Goal: Task Accomplishment & Management: Manage account settings

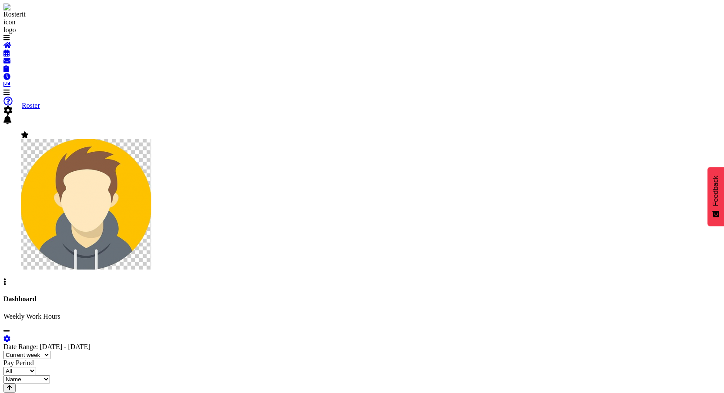
click at [10, 57] on span at bounding box center [6, 53] width 6 height 7
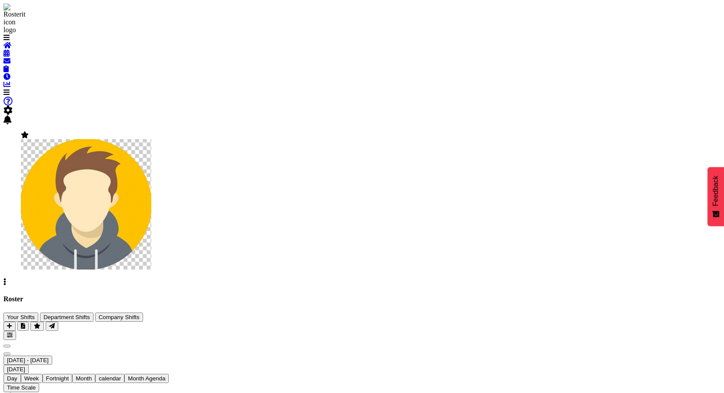
click at [173, 295] on div "Roster Your Shifts Department Shifts Company Shifts 2 Locations Clear Auckland …" at bounding box center [361, 317] width 717 height 44
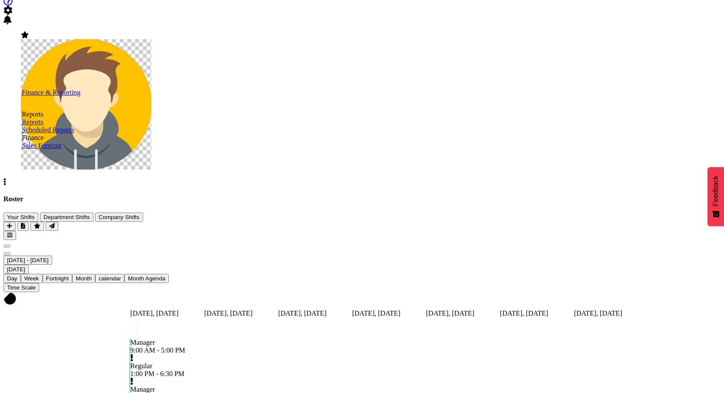
click at [208, 195] on div "Roster Your Shifts Department Shifts Company Shifts 2 Locations Clear Auckland …" at bounding box center [361, 217] width 717 height 44
click at [145, 195] on div "Roster Your Shifts Department Shifts Company Shifts 2 Locations Clear Auckland …" at bounding box center [361, 217] width 717 height 44
click at [49, 257] on span "August 2025" at bounding box center [49, 260] width 0 height 7
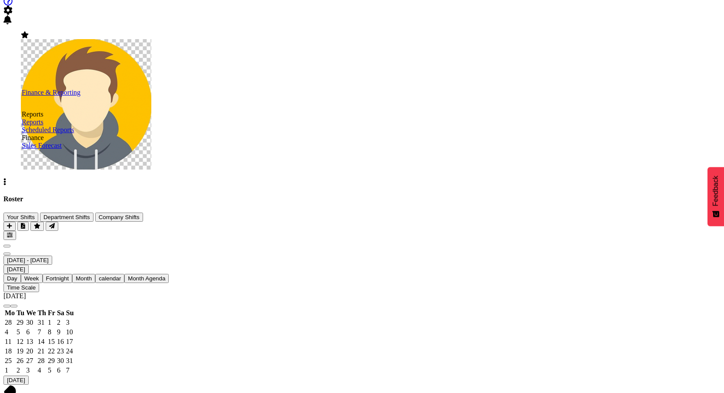
click at [177, 195] on div "Roster Your Shifts Department Shifts Company Shifts 2 Locations Clear Auckland …" at bounding box center [361, 217] width 717 height 44
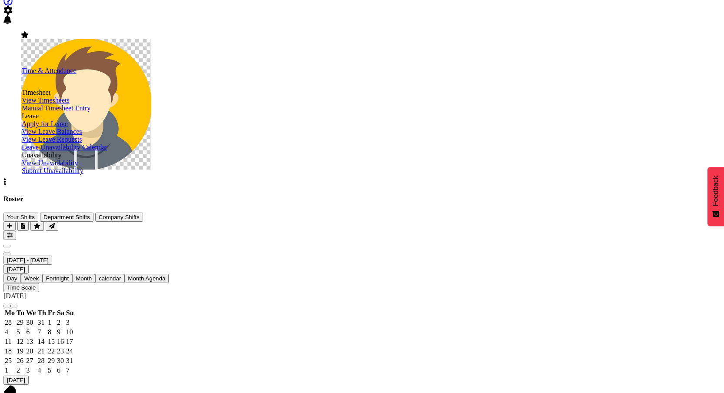
scroll to position [117, 0]
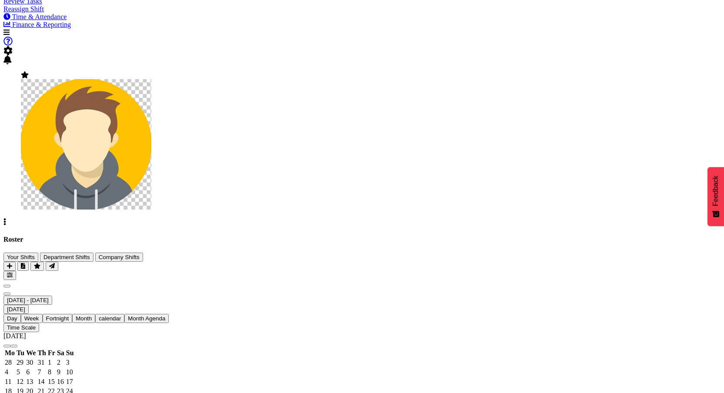
scroll to position [0, 0]
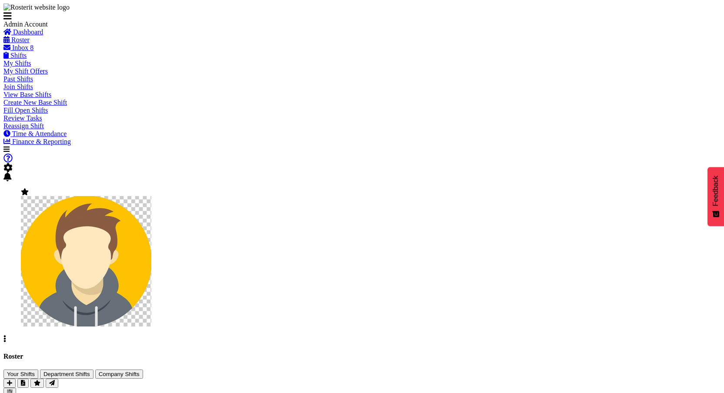
click at [13, 164] on span at bounding box center [7, 167] width 9 height 7
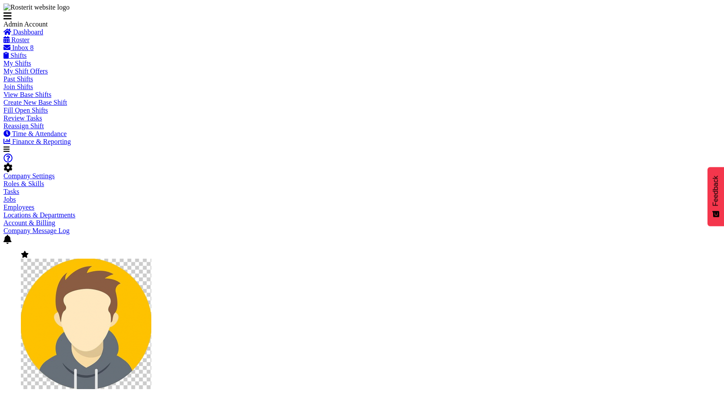
click at [55, 172] on link "Company Settings" at bounding box center [28, 175] width 51 height 7
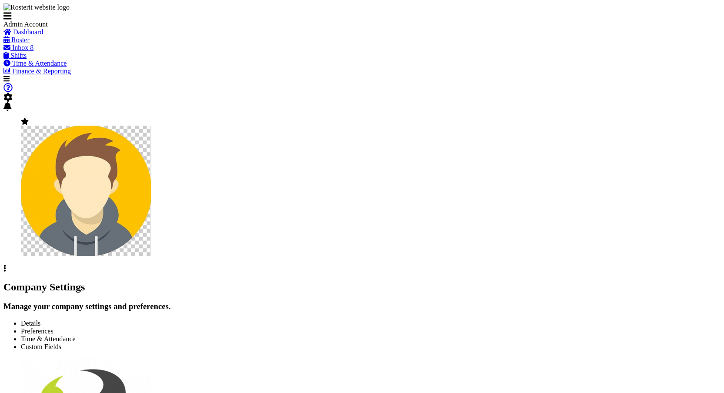
select select "monday"
select select "surname_first"
select select "1_day_before"
click at [54, 328] on span "Preferences" at bounding box center [37, 331] width 33 height 7
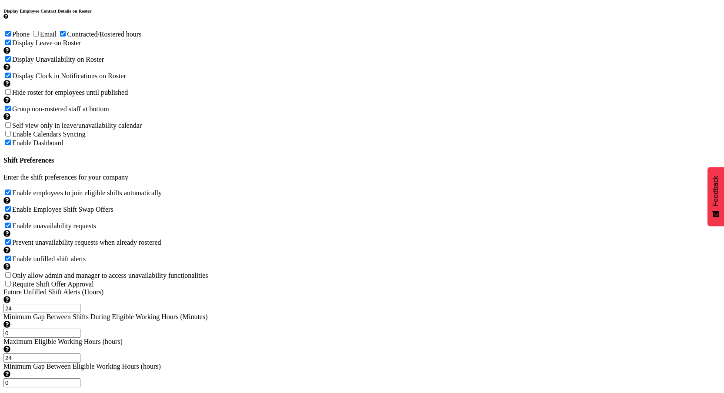
scroll to position [475, 0]
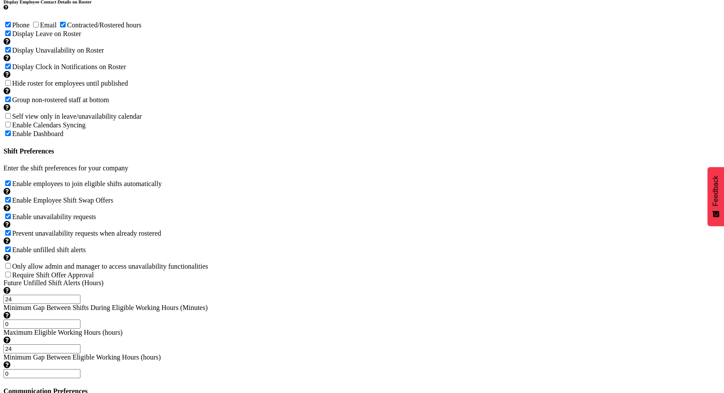
click at [170, 198] on div "Calendar & Display Preferences Enter the calendar and display preferences for y…" at bounding box center [361, 132] width 717 height 493
click at [12, 271] on span at bounding box center [12, 274] width 0 height 7
click at [11, 272] on input "Require Shift Offer Approval" at bounding box center [8, 275] width 6 height 6
checkbox input "true"
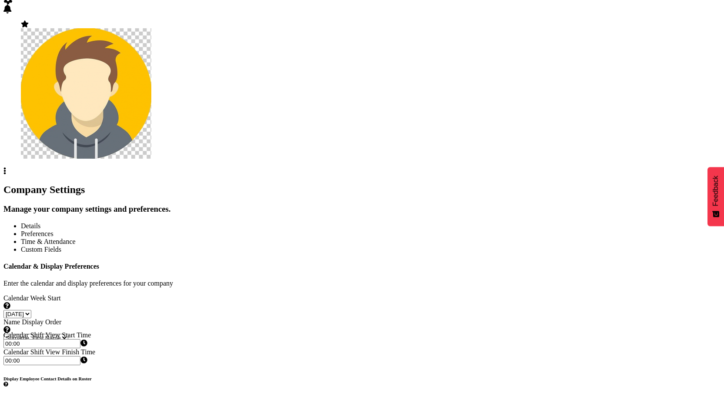
scroll to position [103, 0]
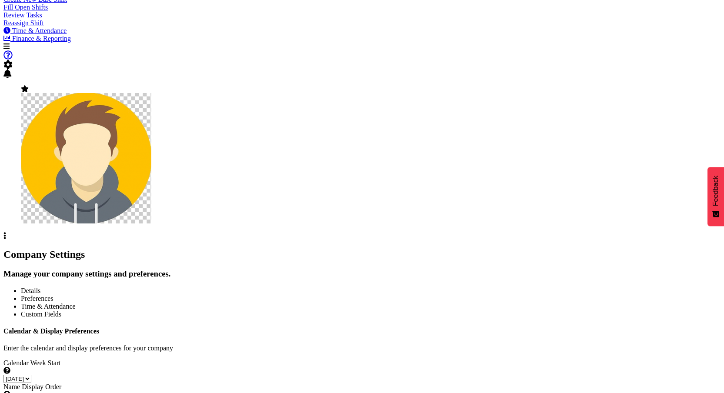
scroll to position [57, 0]
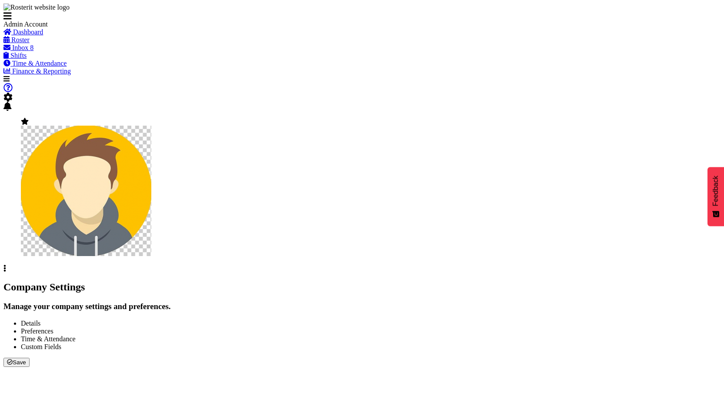
scroll to position [35, 0]
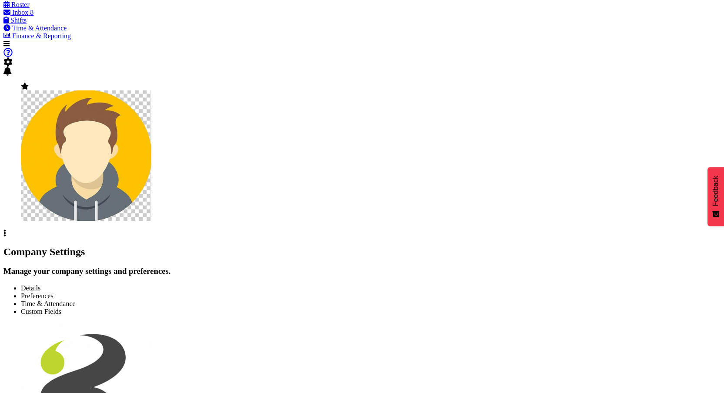
click at [27, 24] on link "Shifts" at bounding box center [14, 20] width 23 height 7
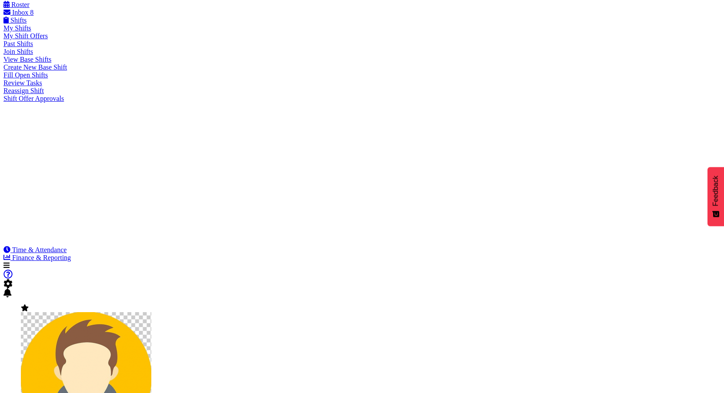
scroll to position [78, 0]
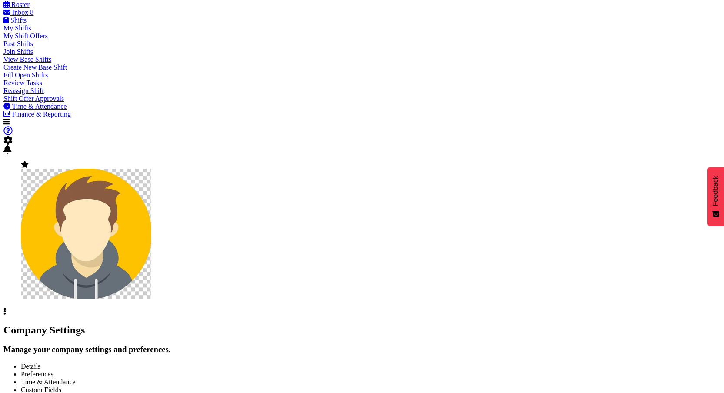
click at [28, 102] on span "Shift Offer Approvals" at bounding box center [33, 98] width 60 height 7
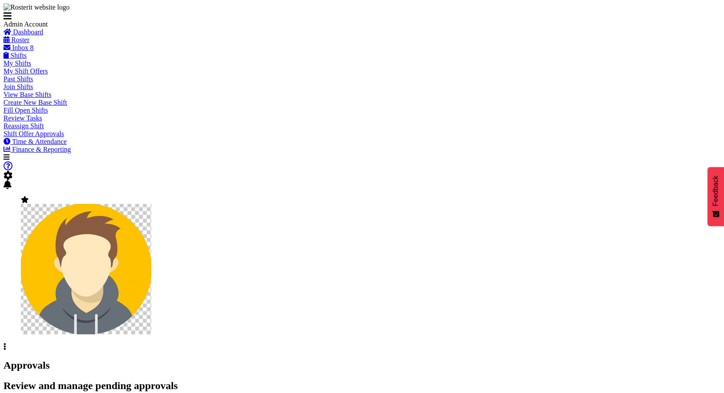
click at [30, 44] on span "Roster" at bounding box center [20, 39] width 18 height 7
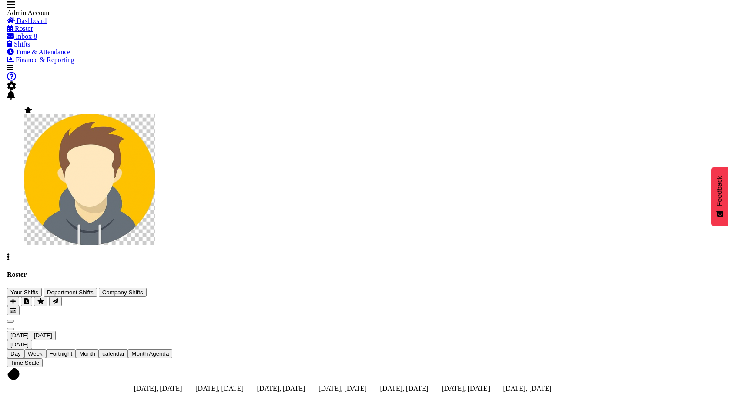
scroll to position [17, 0]
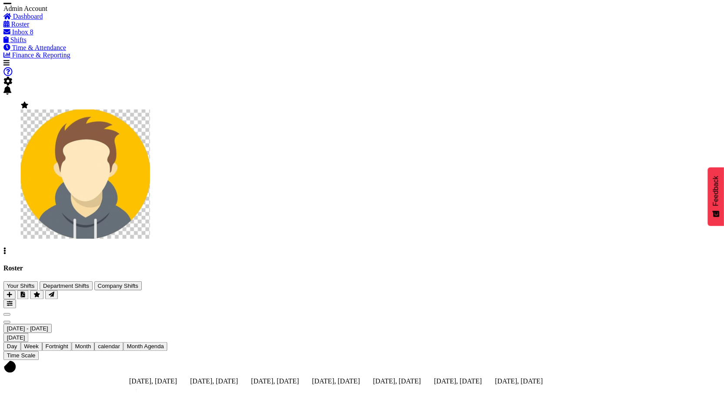
scroll to position [92, 0]
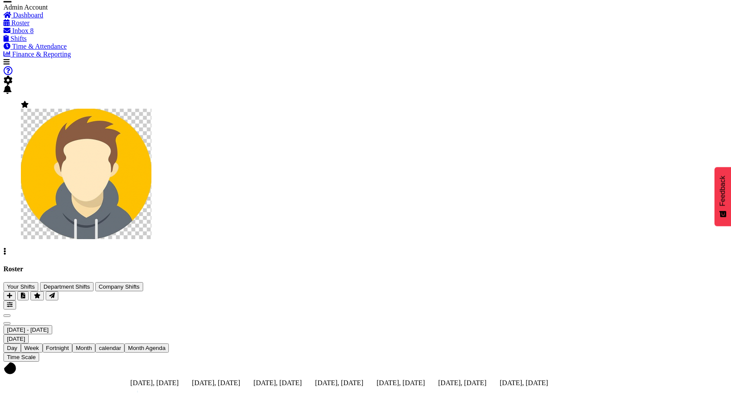
checkbox input "true"
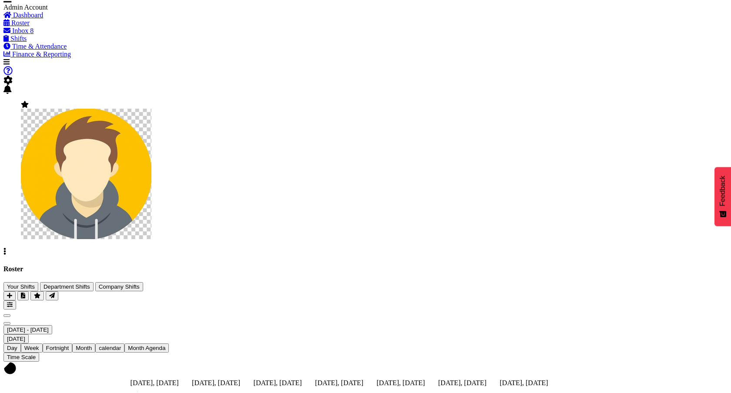
checkbox input "true"
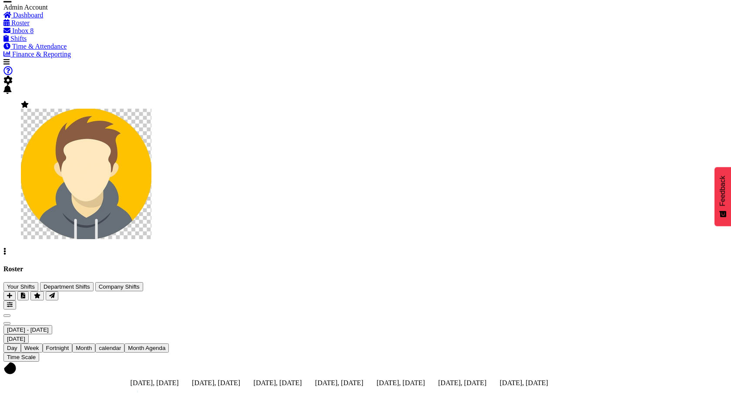
checkbox input "true"
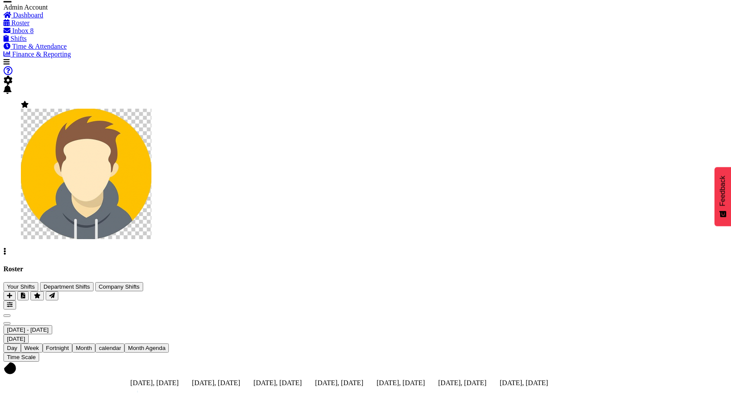
checkbox input "true"
